Goal: Task Accomplishment & Management: Manage account settings

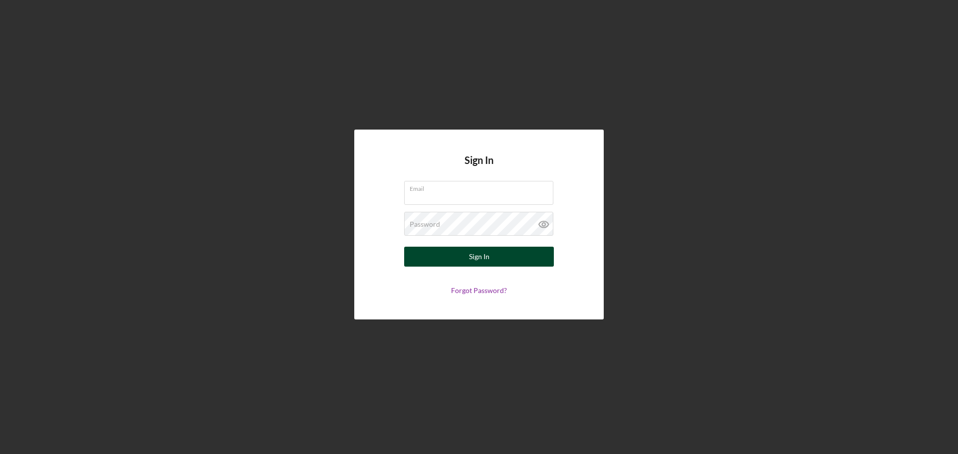
type input "[EMAIL_ADDRESS][DOMAIN_NAME]"
click at [481, 258] on div "Sign In" at bounding box center [479, 257] width 20 height 20
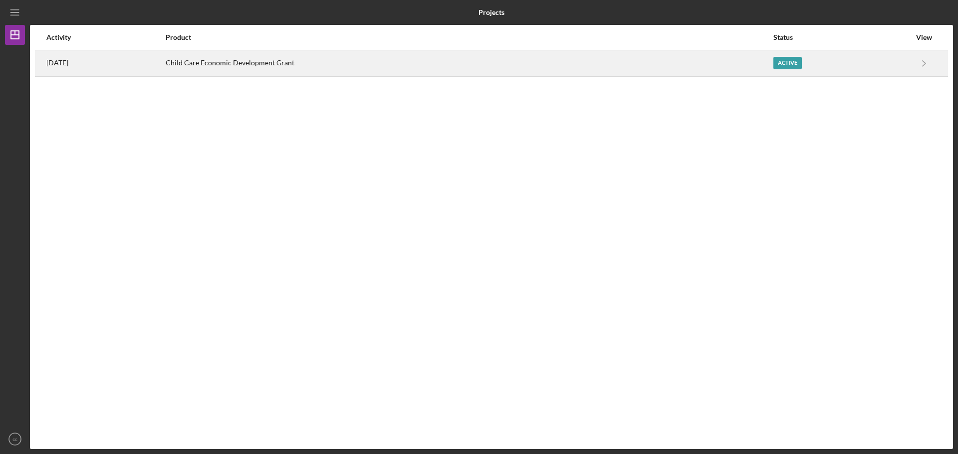
click at [618, 69] on div "Child Care Economic Development Grant" at bounding box center [469, 63] width 607 height 25
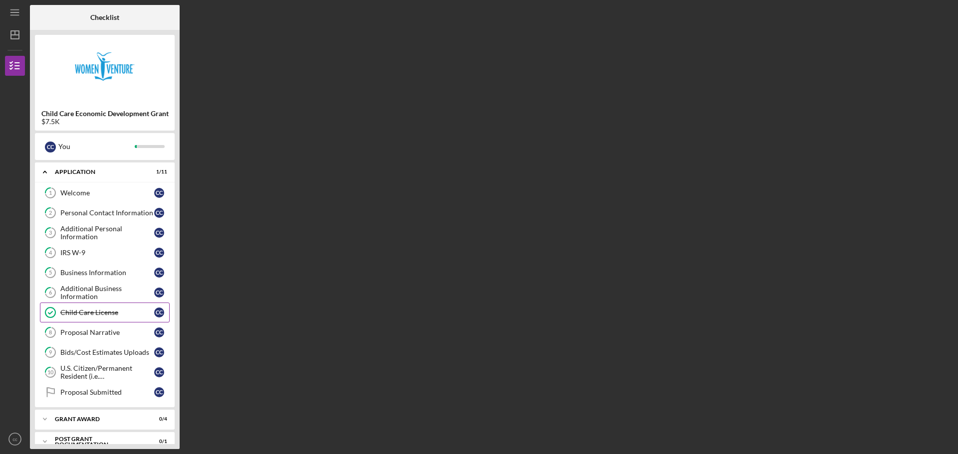
scroll to position [13, 0]
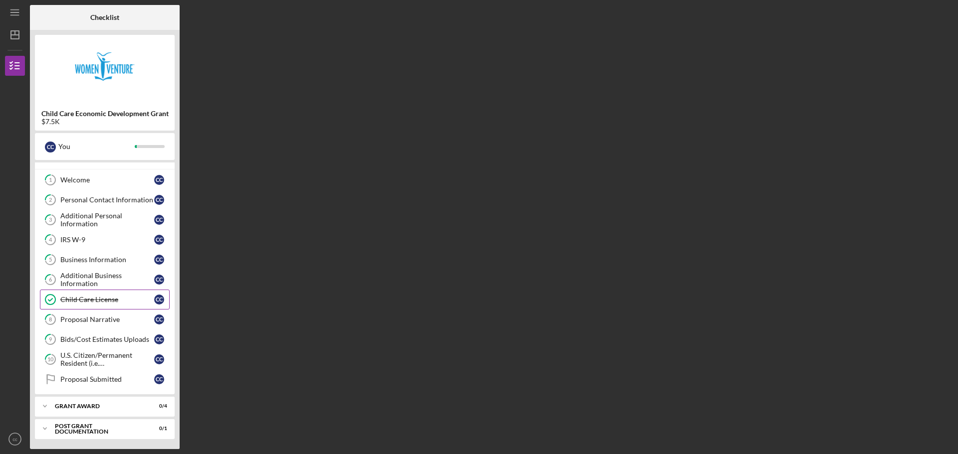
click at [119, 301] on div "Child Care License" at bounding box center [107, 300] width 94 height 8
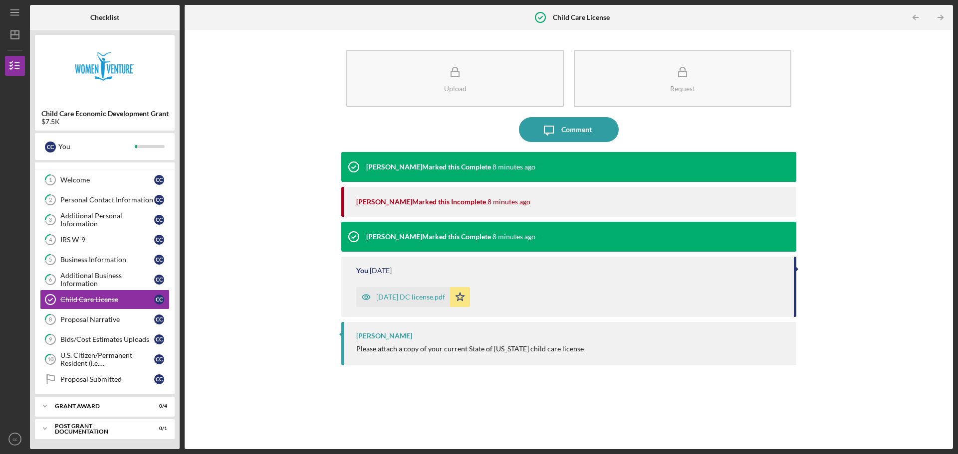
click at [404, 298] on div "[DATE] DC license.pdf" at bounding box center [410, 297] width 69 height 8
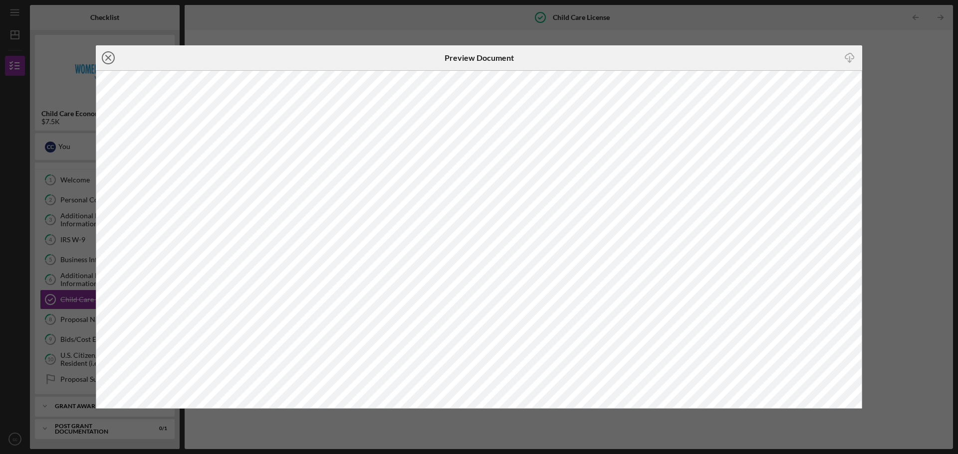
click at [101, 54] on icon "Icon/Close" at bounding box center [108, 57] width 25 height 25
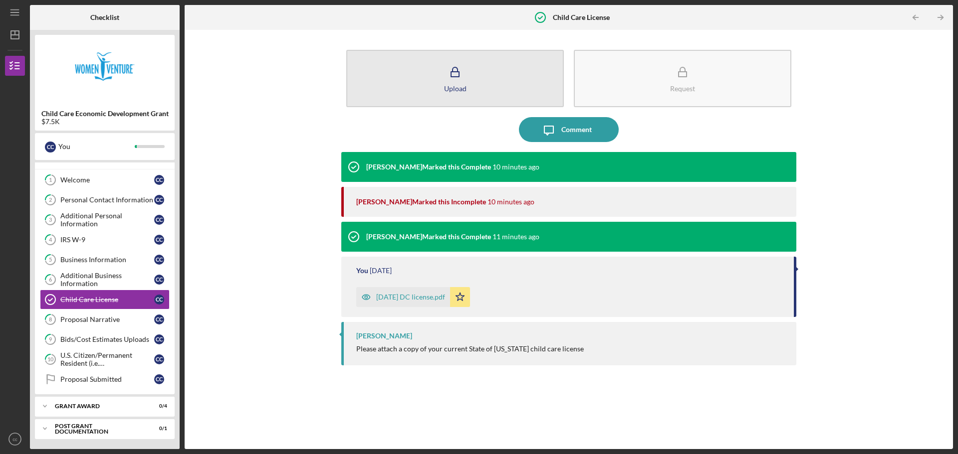
click at [442, 77] on button "Upload" at bounding box center [454, 78] width 217 height 57
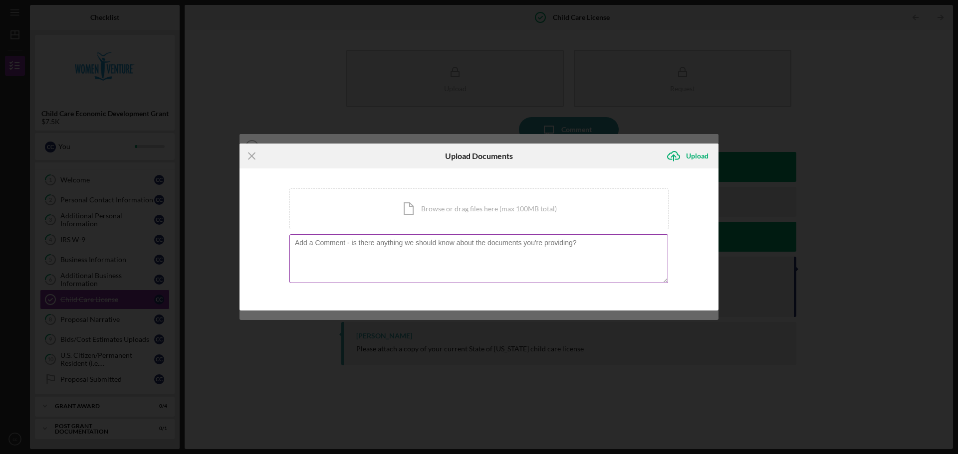
click at [447, 249] on textarea at bounding box center [478, 258] width 379 height 49
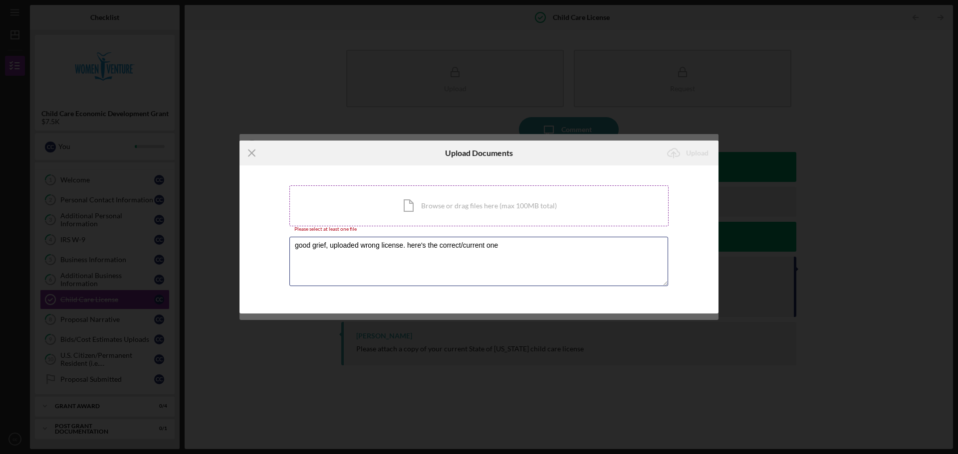
type textarea "good grief, uploaded wrong license. here's the correct/current one"
click at [450, 210] on div "Icon/Document Browse or drag files here (max 100MB total) Tap to choose files o…" at bounding box center [478, 206] width 379 height 41
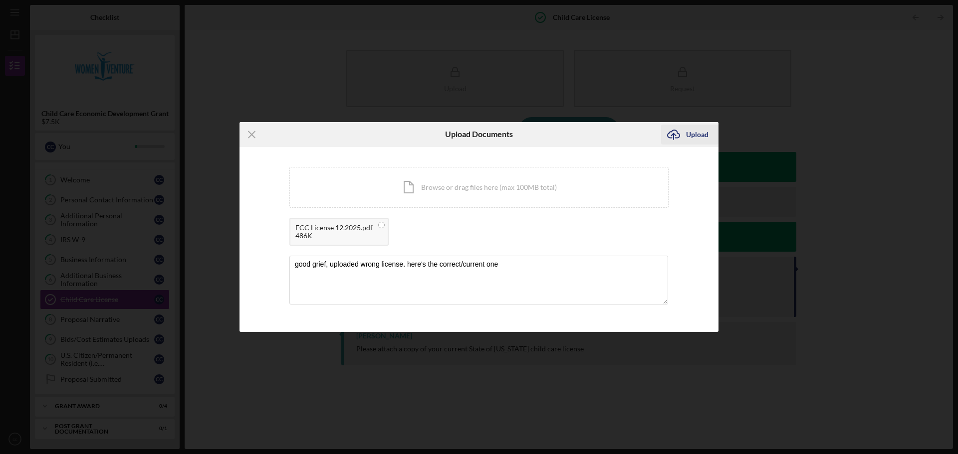
click at [698, 139] on div "Upload" at bounding box center [697, 135] width 22 height 20
